Goal: Task Accomplishment & Management: Manage account settings

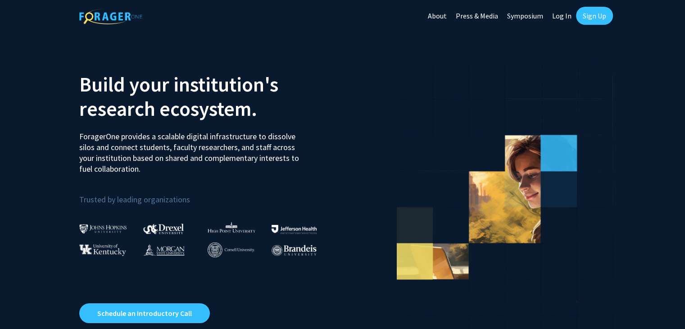
click at [558, 16] on link "Log In" at bounding box center [561, 16] width 28 height 32
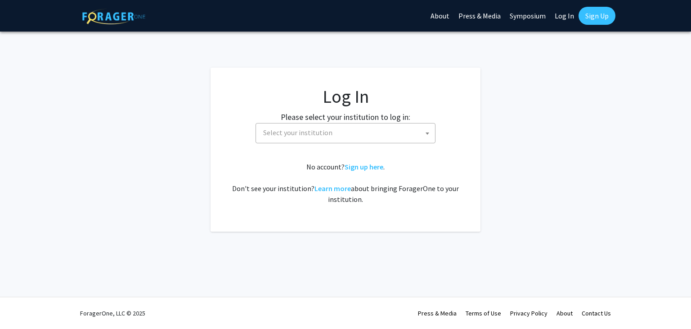
click at [325, 139] on span "Select your institution" at bounding box center [348, 132] width 176 height 18
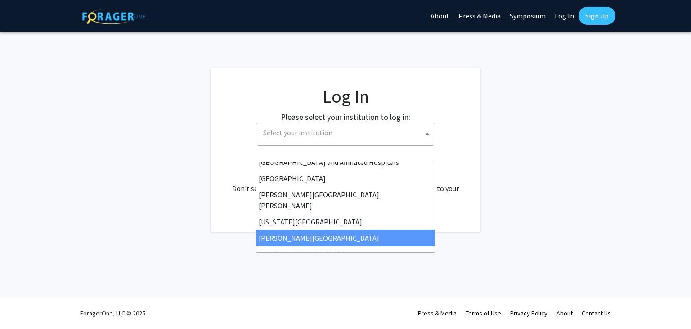
scroll to position [153, 0]
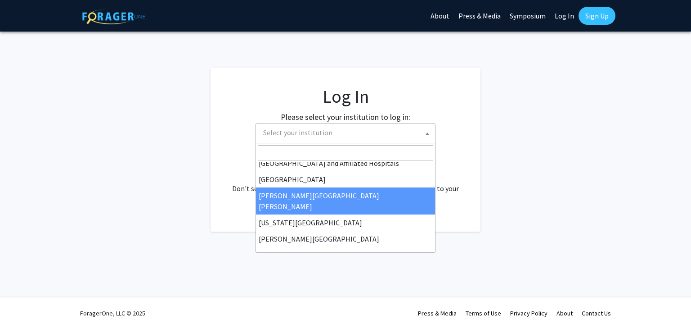
select select "1"
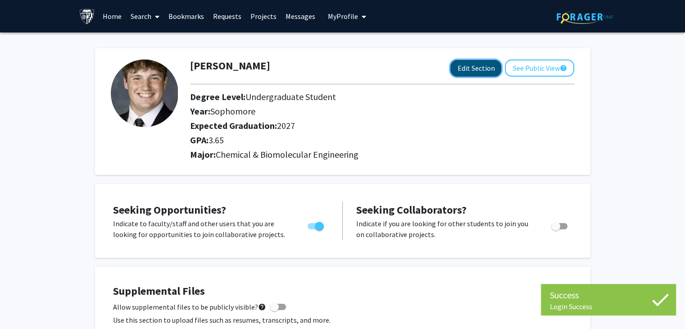
click at [482, 62] on button "Edit Section" at bounding box center [475, 68] width 51 height 17
select select "sophomore"
select select "2027"
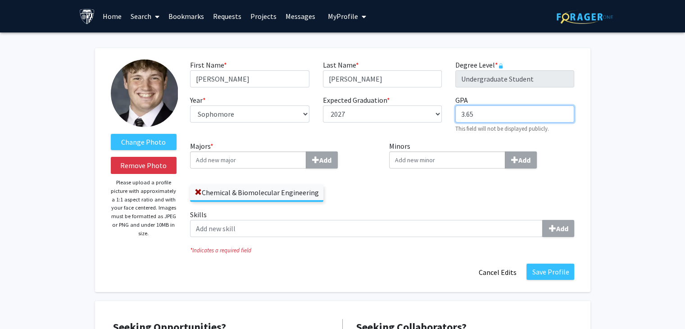
click at [491, 120] on input "3.65" at bounding box center [514, 113] width 119 height 17
type input "3.73"
click at [577, 141] on div "Minors Add" at bounding box center [481, 174] width 199 height 68
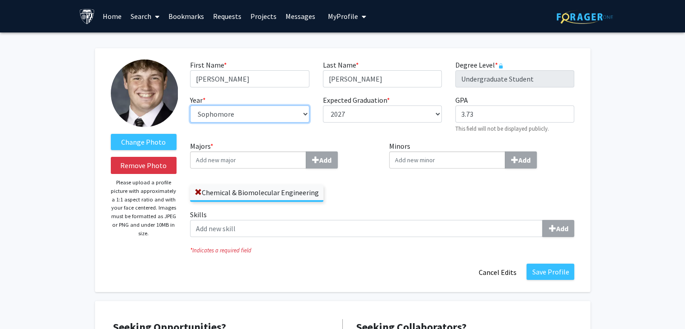
click at [297, 117] on select "--- First-year Sophomore Junior Senior Postbaccalaureate Certificate" at bounding box center [249, 113] width 119 height 17
select select "junior"
click at [190, 105] on select "--- First-year Sophomore Junior Senior Postbaccalaureate Certificate" at bounding box center [249, 113] width 119 height 17
click at [269, 163] on input "Majors * Add" at bounding box center [248, 159] width 116 height 17
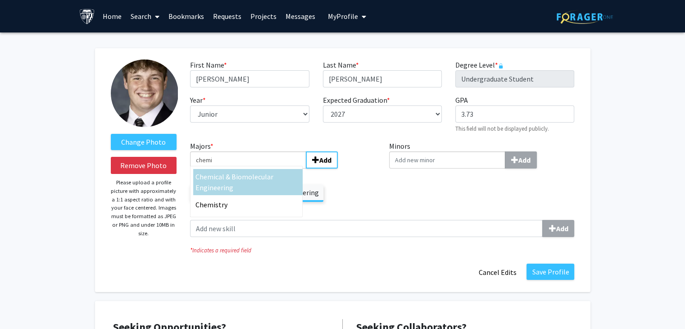
click at [249, 184] on div "Chemi cal & Biomolecular Engineering" at bounding box center [247, 182] width 105 height 22
click at [249, 168] on input "chemi" at bounding box center [248, 159] width 116 height 17
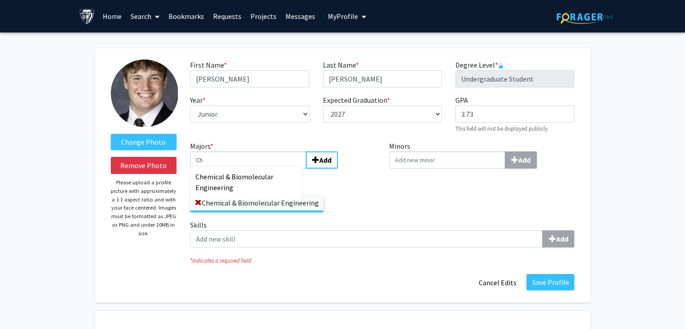
type input "C"
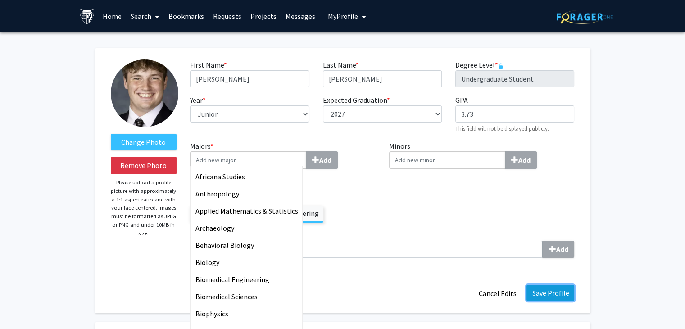
click at [561, 294] on div "Change Photo Remove Photo Please upload a profile picture with approximately a …" at bounding box center [342, 180] width 495 height 265
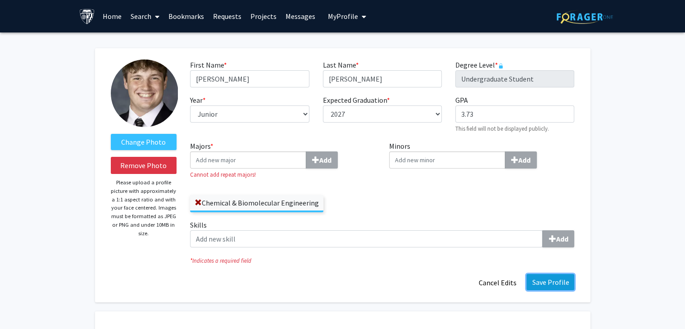
click at [556, 282] on button "Save Profile" at bounding box center [550, 282] width 48 height 16
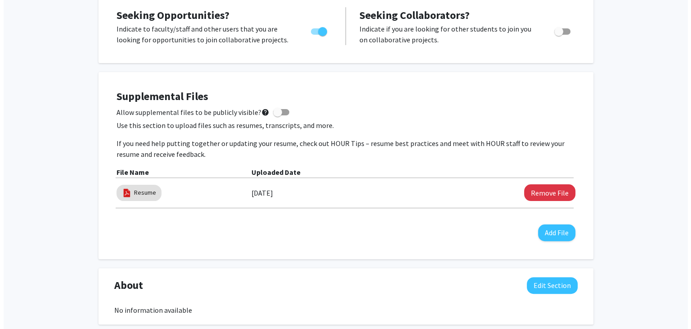
scroll to position [172, 0]
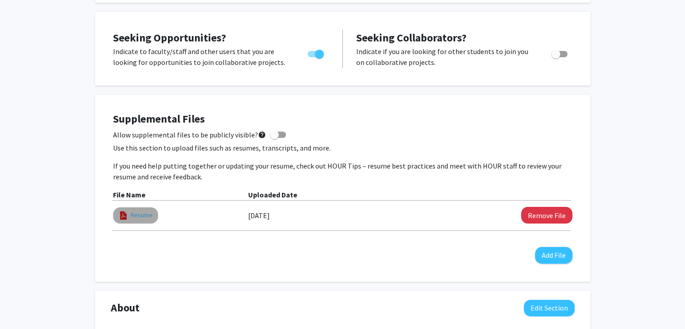
click at [146, 214] on link "Resume" at bounding box center [142, 214] width 22 height 9
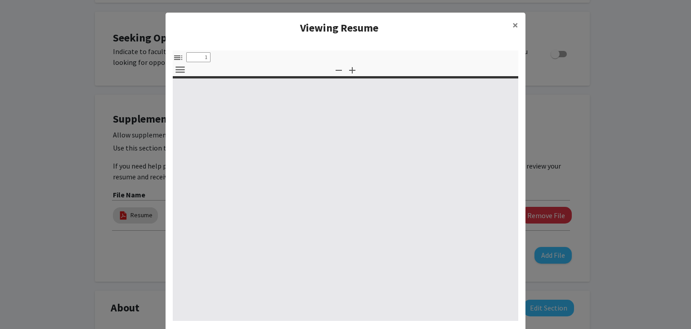
select select "custom"
type input "0"
select select "custom"
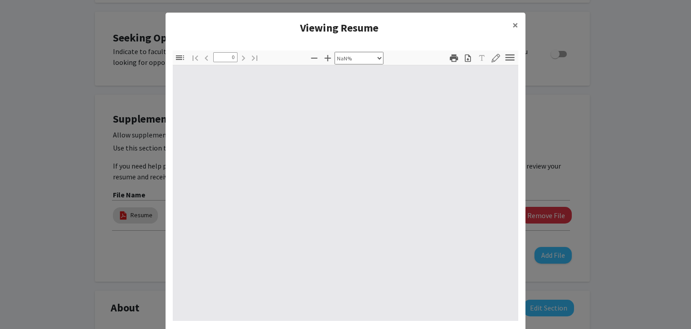
type input "1"
select select "auto"
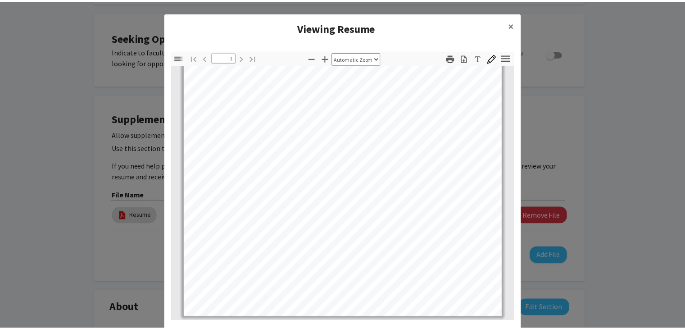
scroll to position [9, 0]
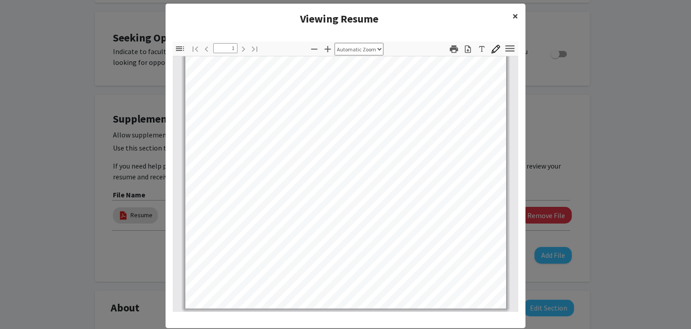
click at [513, 20] on span "×" at bounding box center [516, 16] width 6 height 14
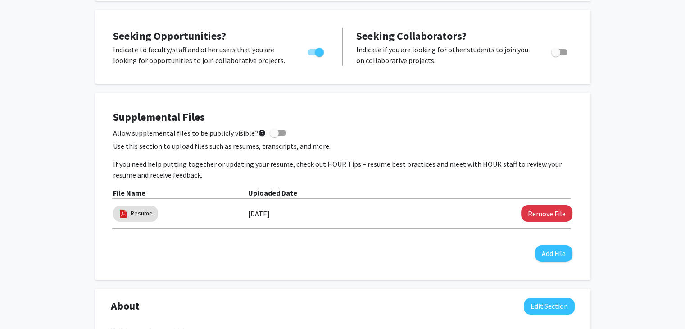
scroll to position [0, 0]
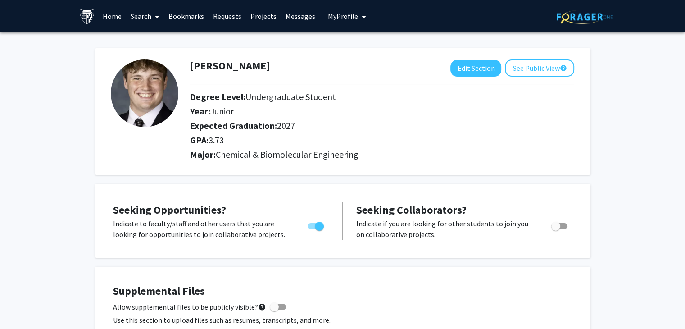
click at [262, 19] on link "Projects" at bounding box center [263, 16] width 35 height 32
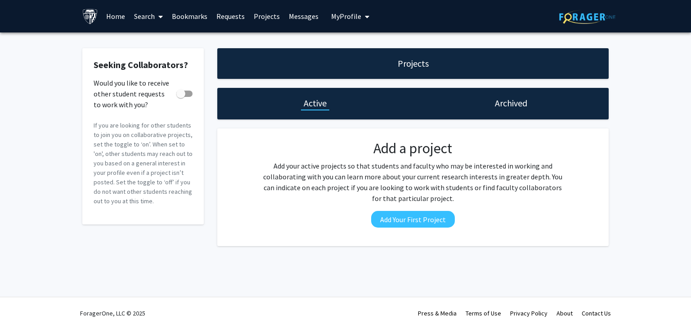
click at [154, 13] on link "Search" at bounding box center [149, 16] width 38 height 32
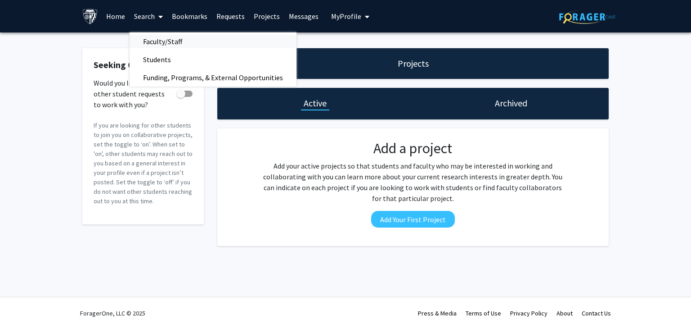
click at [179, 44] on span "Faculty/Staff" at bounding box center [163, 41] width 66 height 18
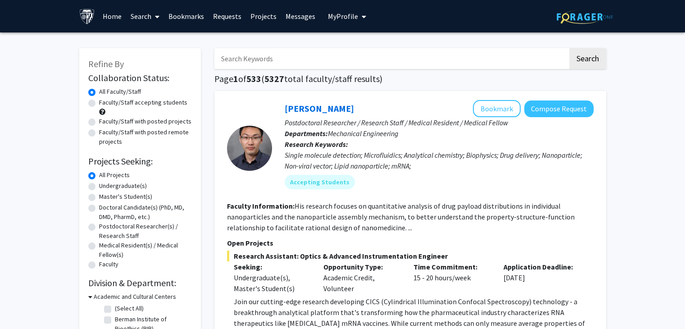
click at [364, 13] on button "My Profile" at bounding box center [347, 16] width 44 height 32
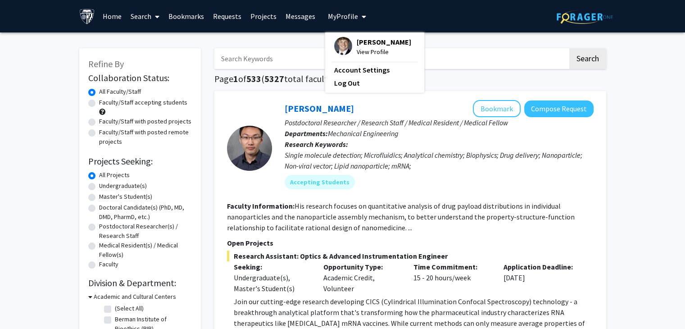
click at [356, 37] on span "William Seibert" at bounding box center [383, 42] width 54 height 10
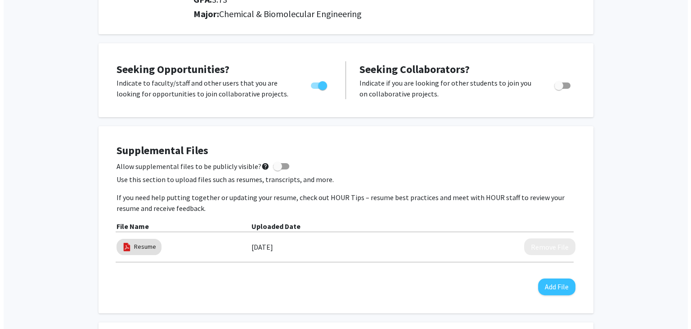
scroll to position [144, 0]
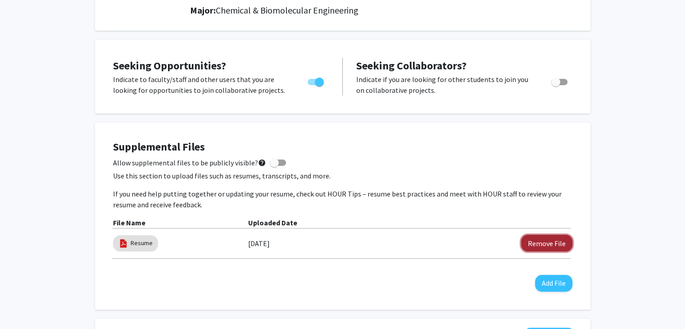
click at [536, 238] on button "Remove File" at bounding box center [546, 242] width 51 height 17
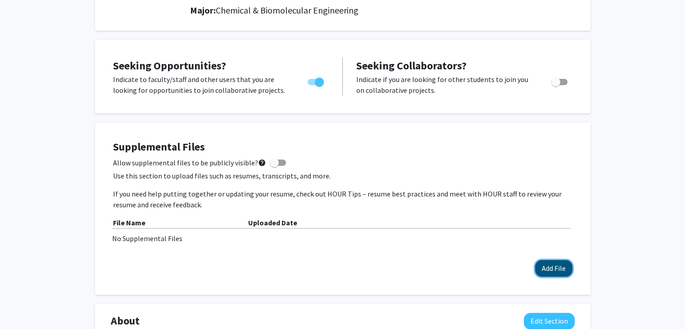
click at [552, 267] on button "Add File" at bounding box center [553, 268] width 37 height 17
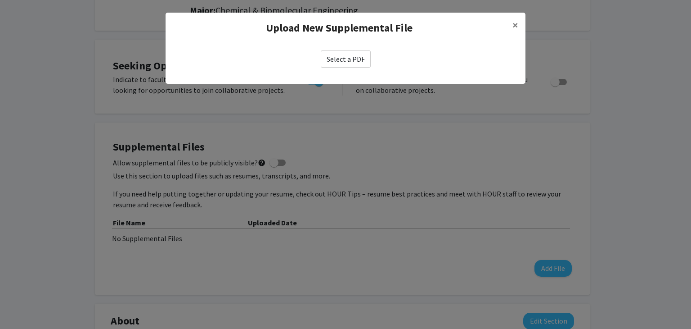
click at [344, 62] on label "Select a PDF" at bounding box center [346, 58] width 50 height 17
click at [0, 0] on input "Select a PDF" at bounding box center [0, 0] width 0 height 0
select select "custom"
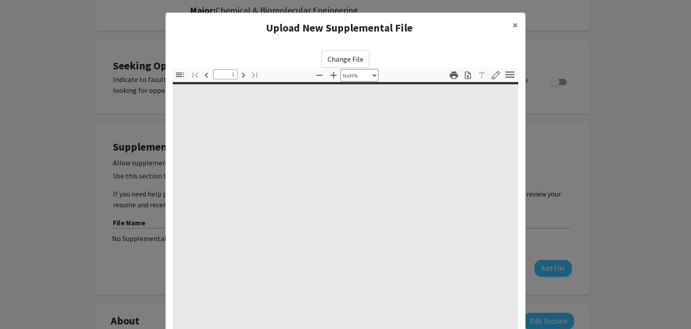
type input "0"
select select "custom"
type input "1"
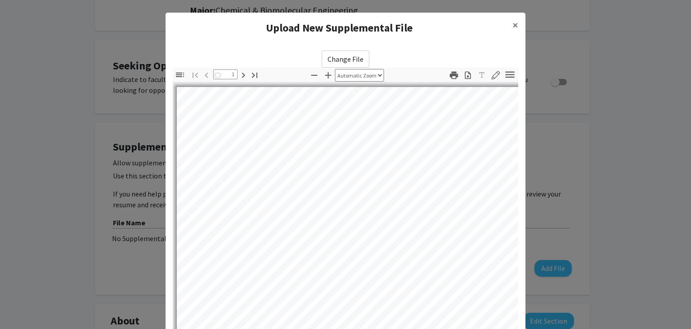
select select "auto"
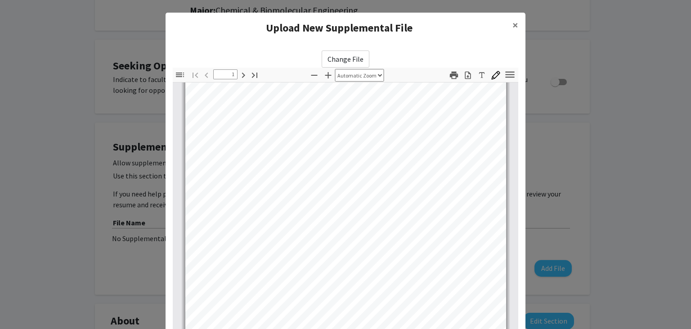
scroll to position [56, 0]
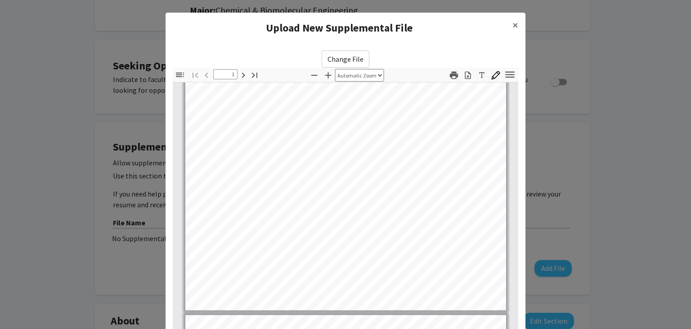
type input "2"
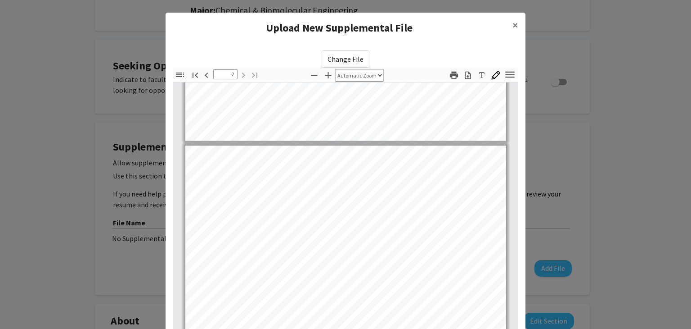
scroll to position [349, 0]
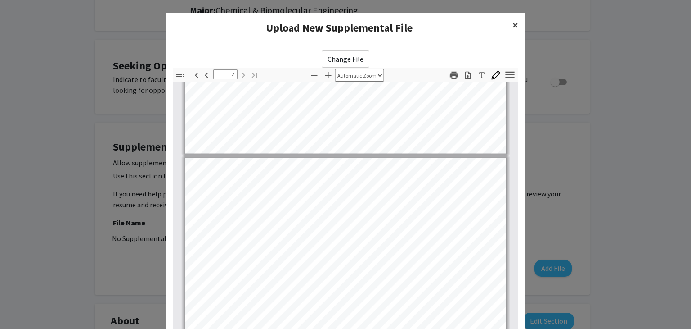
click at [513, 23] on span "×" at bounding box center [516, 25] width 6 height 14
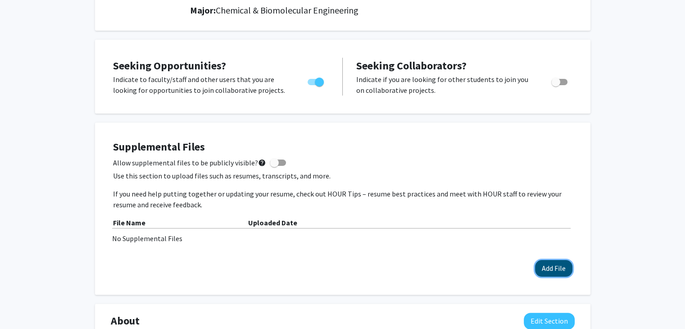
click at [544, 264] on button "Add File" at bounding box center [553, 268] width 37 height 17
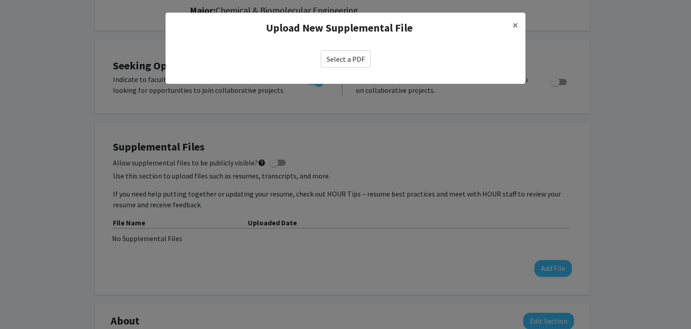
click at [346, 62] on label "Select a PDF" at bounding box center [346, 58] width 50 height 17
click at [0, 0] on input "Select a PDF" at bounding box center [0, 0] width 0 height 0
select select "custom"
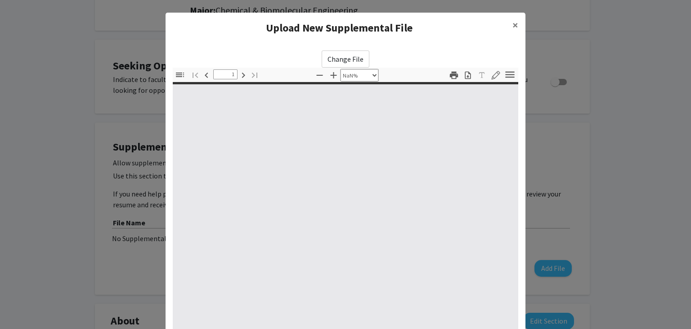
type input "0"
select select "custom"
type input "1"
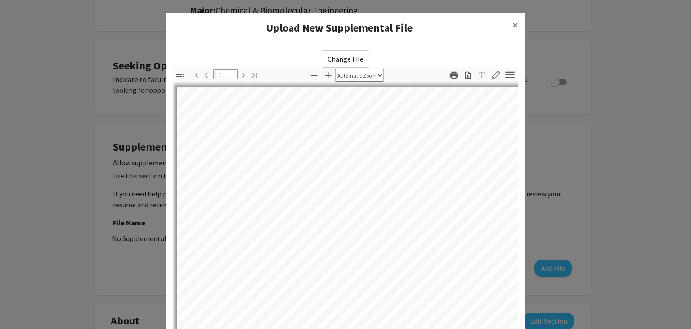
select select "auto"
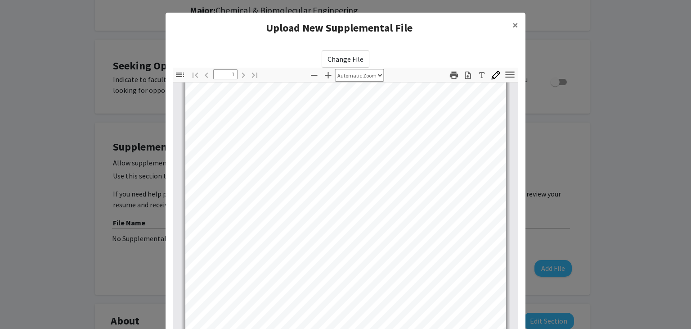
scroll to position [0, 0]
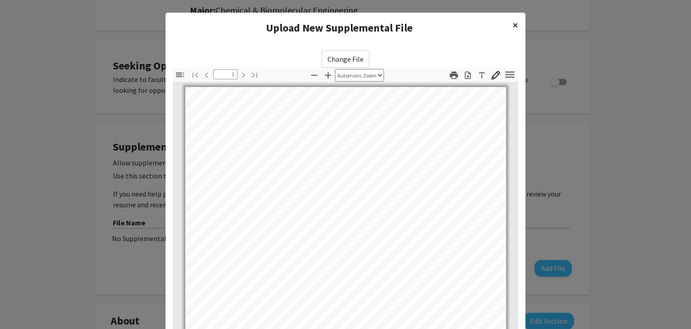
click at [513, 26] on span "×" at bounding box center [516, 25] width 6 height 14
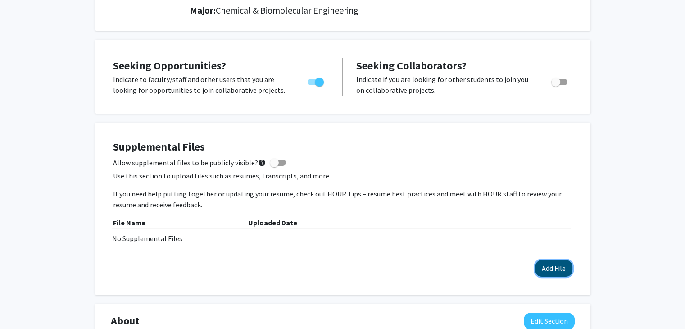
click at [560, 267] on button "Add File" at bounding box center [553, 268] width 37 height 17
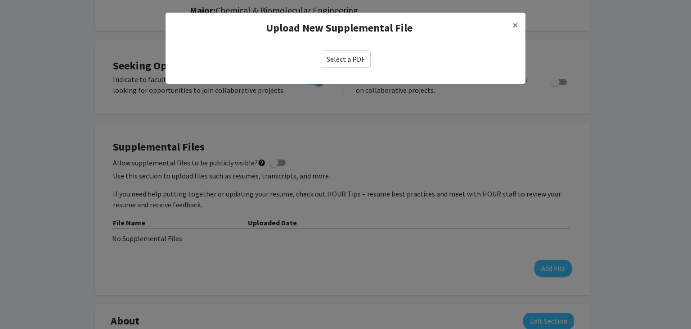
click at [346, 59] on label "Select a PDF" at bounding box center [346, 58] width 50 height 17
click at [0, 0] on input "Select a PDF" at bounding box center [0, 0] width 0 height 0
select select "custom"
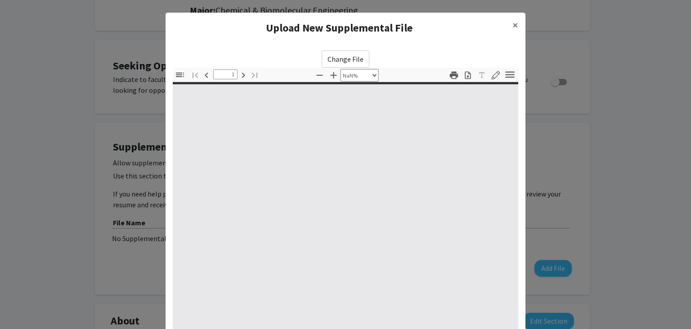
type input "0"
select select "custom"
type input "1"
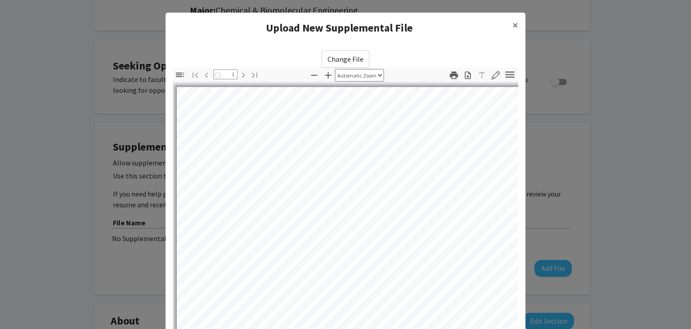
select select "auto"
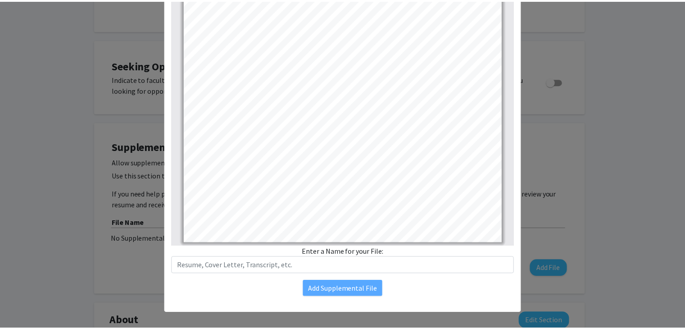
scroll to position [94, 0]
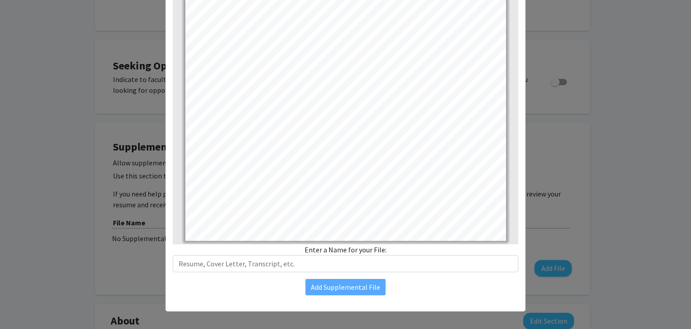
click at [347, 297] on div "Change File Thumbnails Document Outline Attachments Layers Current Outline Item…" at bounding box center [346, 126] width 360 height 352
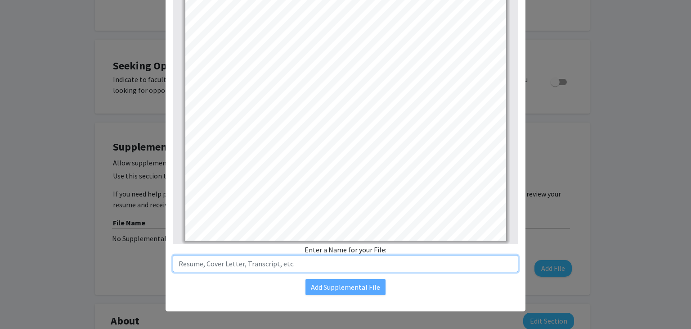
click at [291, 260] on input "text" at bounding box center [346, 263] width 346 height 17
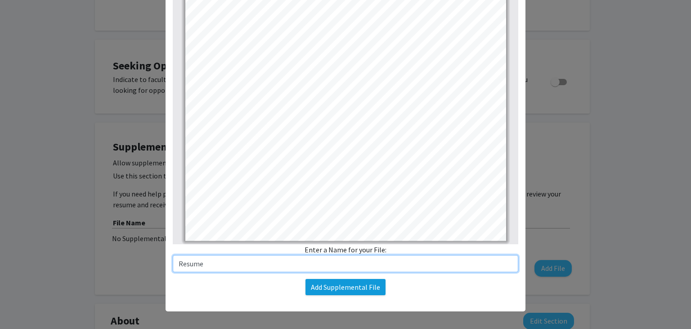
type input "Resume"
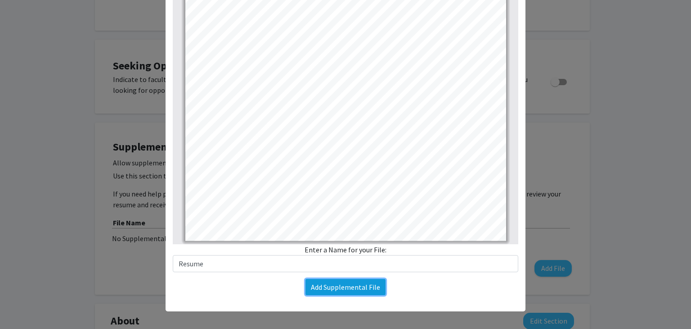
click at [333, 291] on button "Add Supplemental File" at bounding box center [346, 287] width 80 height 16
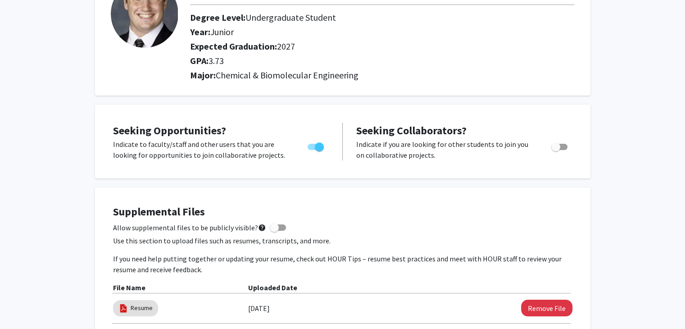
scroll to position [0, 0]
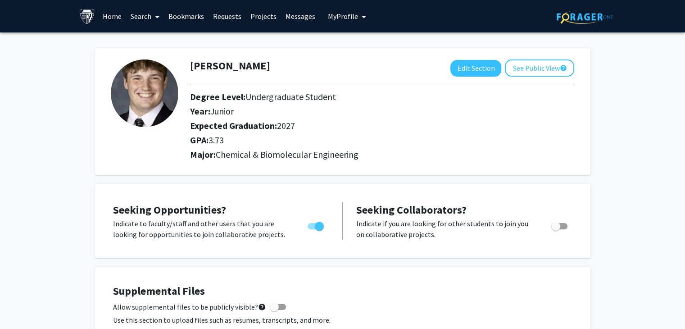
click at [138, 22] on link "Search" at bounding box center [145, 16] width 38 height 32
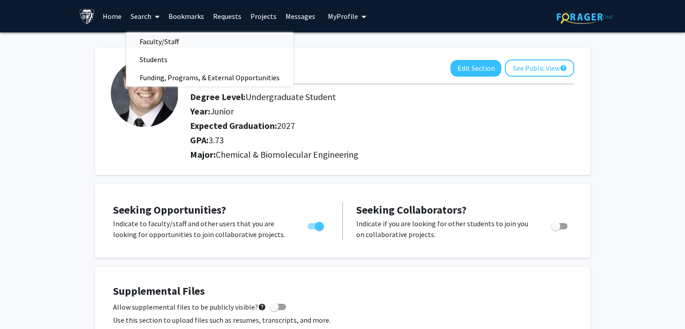
click at [149, 36] on span "Faculty/Staff" at bounding box center [159, 41] width 66 height 18
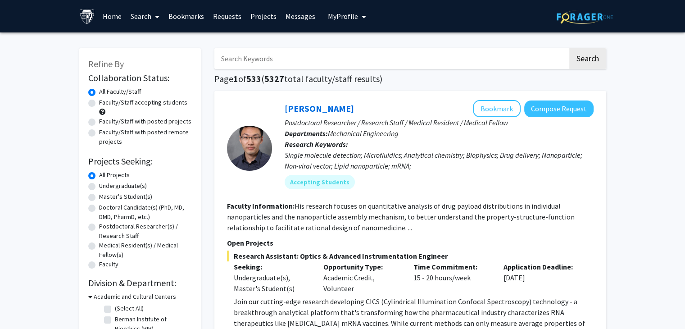
click at [99, 189] on label "Undergraduate(s)" at bounding box center [123, 185] width 48 height 9
click at [99, 187] on input "Undergraduate(s)" at bounding box center [102, 184] width 6 height 6
radio input "true"
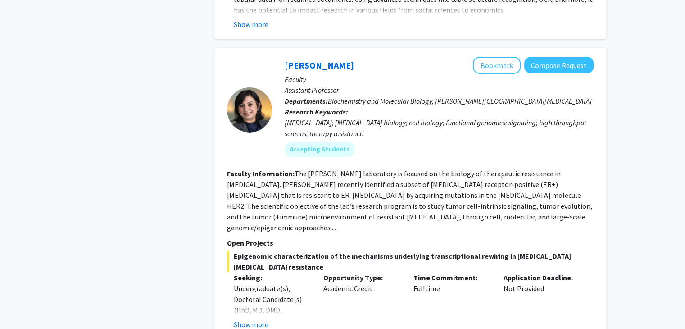
scroll to position [3021, 0]
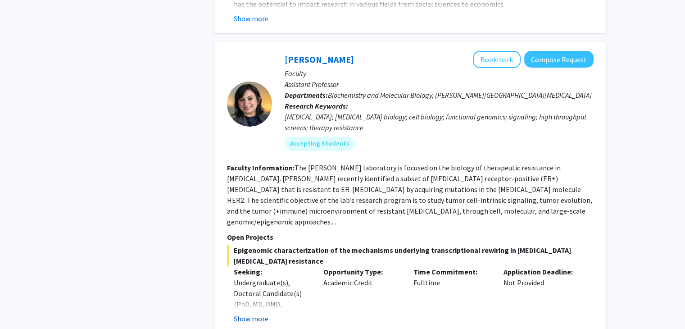
click at [257, 313] on button "Show more" at bounding box center [251, 318] width 35 height 11
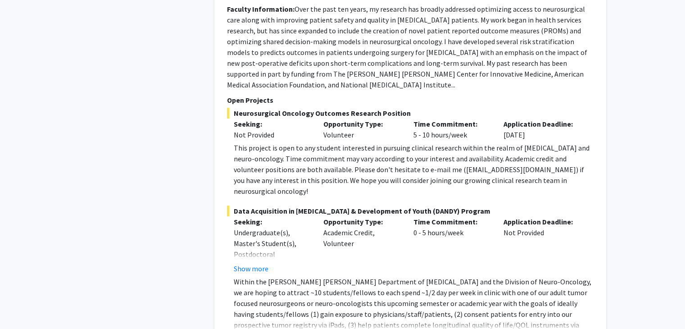
scroll to position [4028, 0]
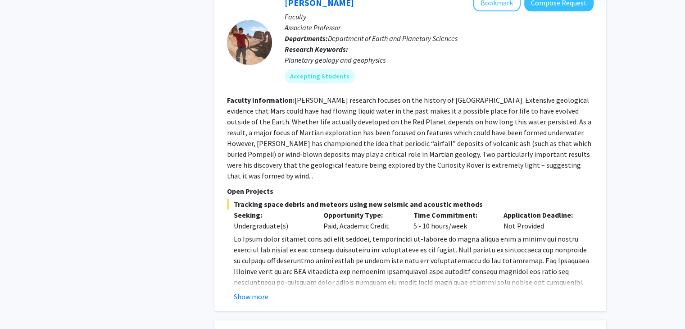
scroll to position [1012, 0]
click at [248, 291] on button "Show more" at bounding box center [251, 296] width 35 height 11
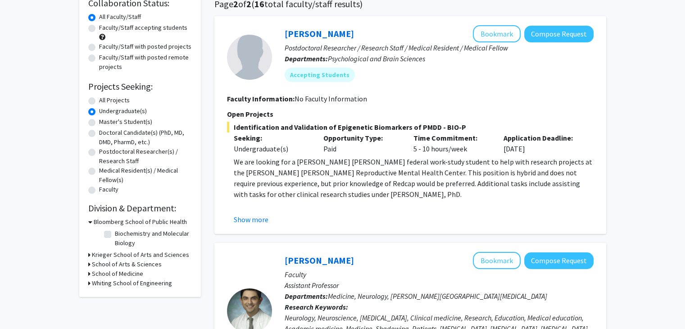
scroll to position [75, 0]
click at [99, 188] on label "Faculty" at bounding box center [108, 188] width 19 height 9
click at [99, 188] on input "Faculty" at bounding box center [102, 187] width 6 height 6
radio input "true"
